Goal: Task Accomplishment & Management: Manage account settings

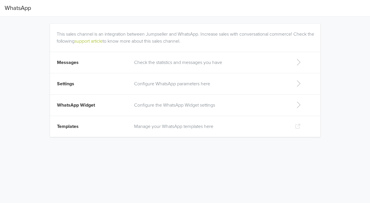
click at [173, 66] on p "Check the statistics and messages you have" at bounding box center [209, 62] width 151 height 7
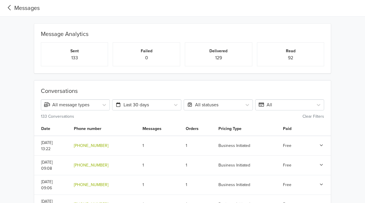
click at [9, 10] on icon at bounding box center [10, 8] width 10 height 8
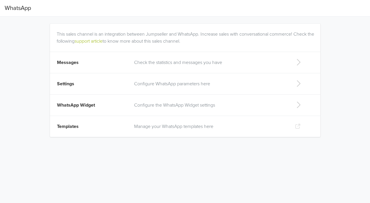
click at [74, 87] on span "Settings" at bounding box center [65, 84] width 17 height 6
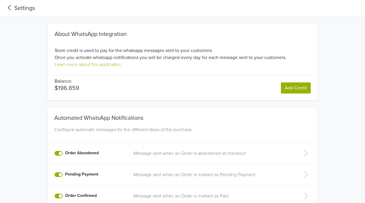
click at [6, 7] on icon at bounding box center [10, 8] width 10 height 8
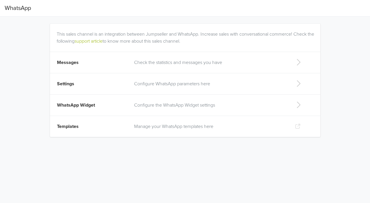
click at [182, 109] on p "Configure the WhatsApp Widget settings" at bounding box center [209, 105] width 151 height 7
select select "rb"
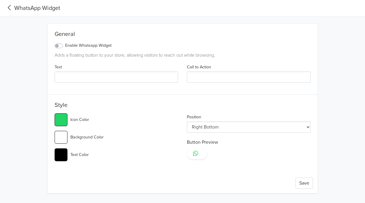
type input "#25d366"
select select "lt"
click at [12, 9] on icon at bounding box center [10, 8] width 10 height 8
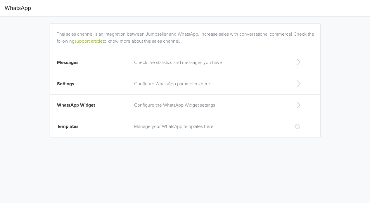
click at [79, 129] on span "Templates" at bounding box center [68, 126] width 22 height 6
click at [168, 130] on p "Manage your WhatsApp templates here" at bounding box center [209, 126] width 151 height 7
